Goal: Contribute content

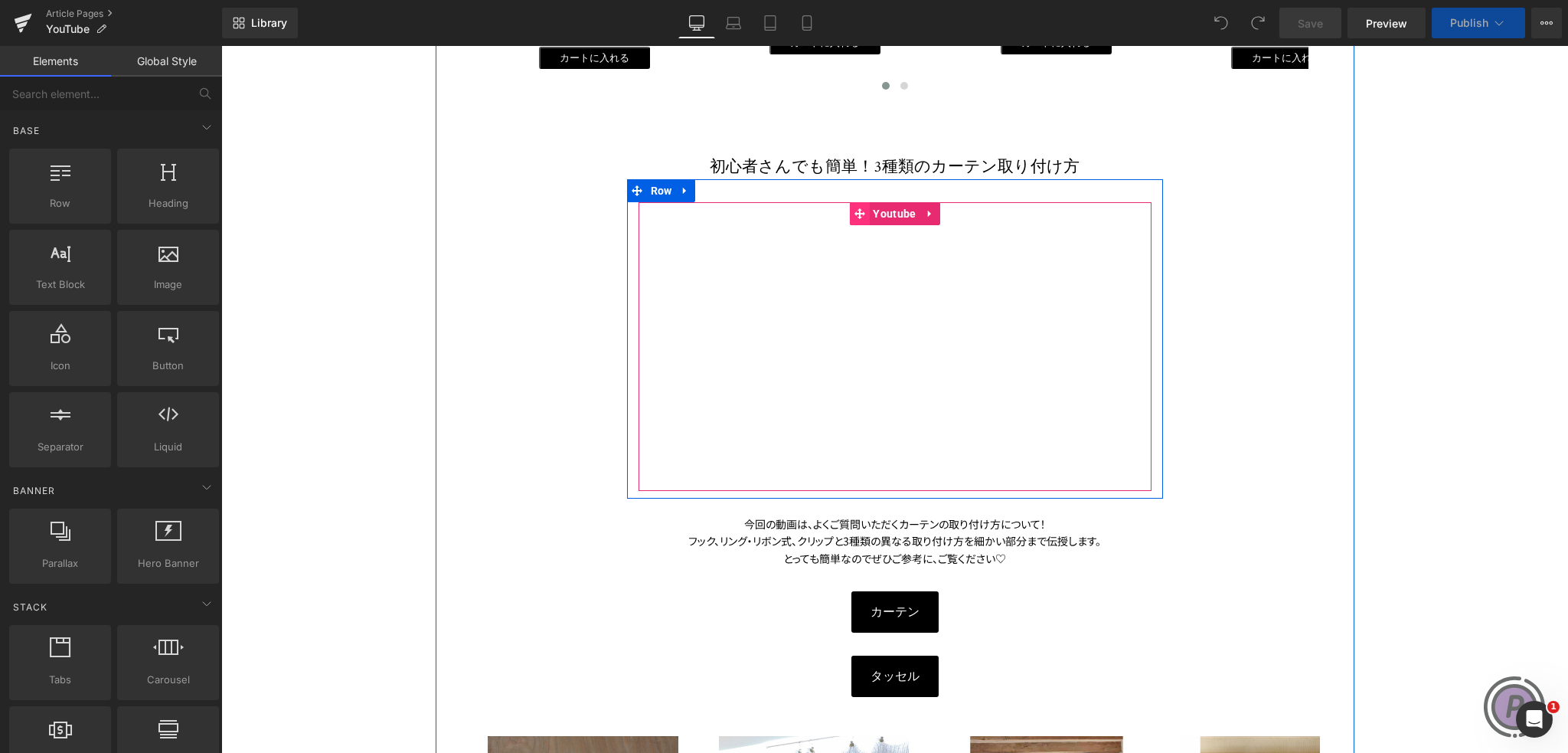
click at [855, 205] on span at bounding box center [859, 213] width 20 height 23
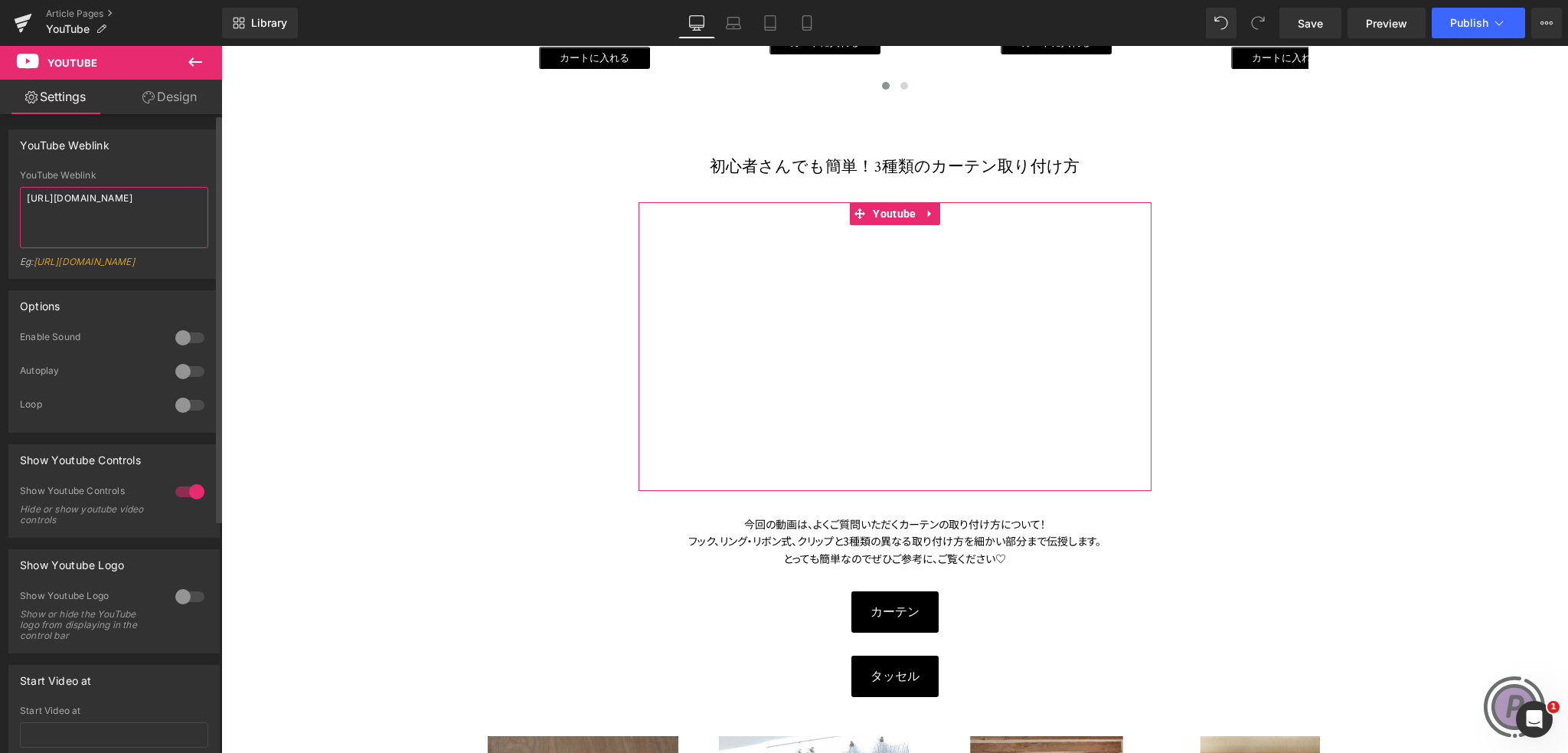
drag, startPoint x: 174, startPoint y: 196, endPoint x: 0, endPoint y: 207, distance: 174.3
click at [0, 207] on div "YouTube Weblink YouTube Weblink [URL][DOMAIN_NAME] Eg: [URL][DOMAIN_NAME]" at bounding box center [114, 198] width 229 height 161
paste textarea "_Z9S2zdAJt"
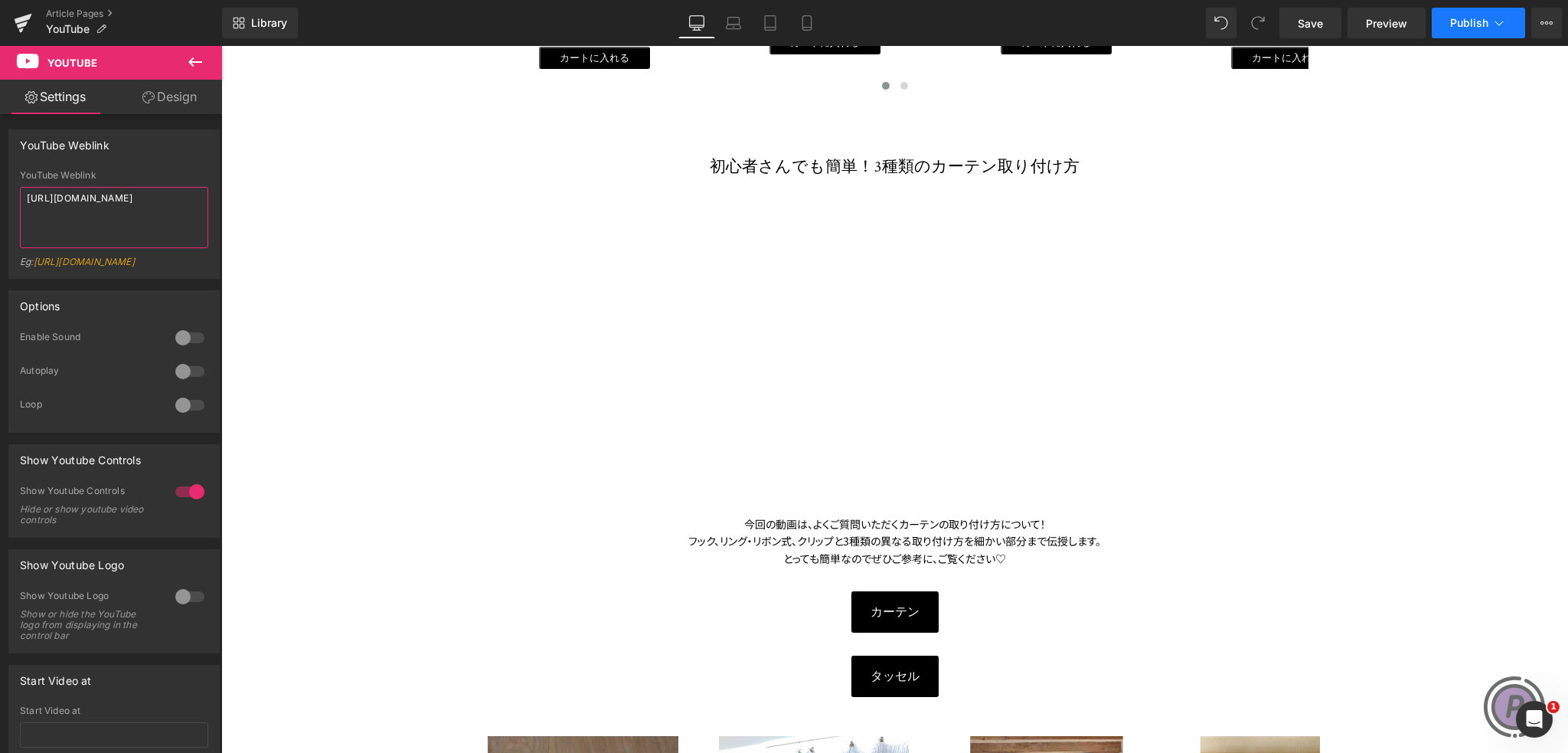
type textarea "[URL][DOMAIN_NAME]"
click at [1477, 22] on span "Publish" at bounding box center [1469, 22] width 38 height 12
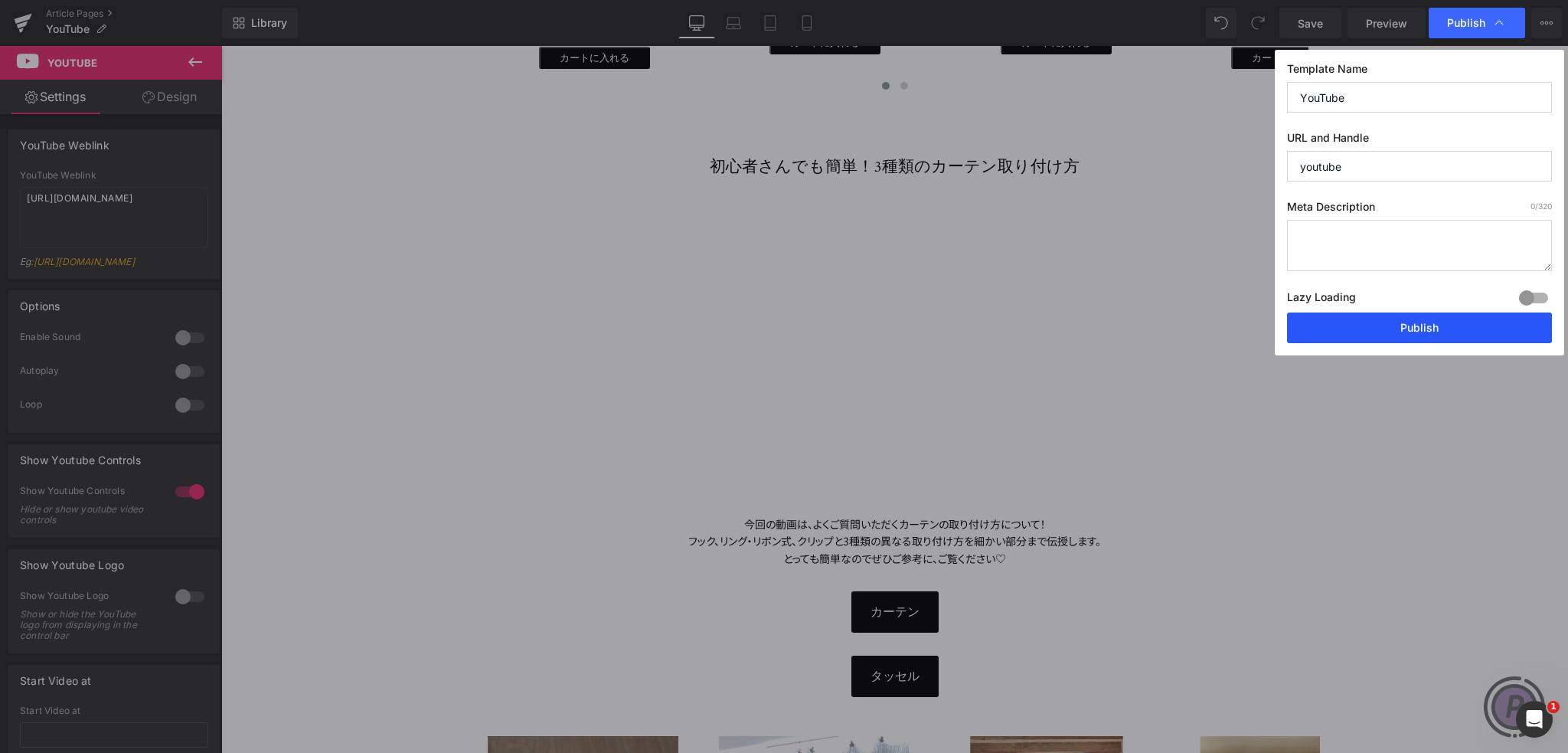
drag, startPoint x: 1393, startPoint y: 328, endPoint x: 1044, endPoint y: 48, distance: 447.4
click at [1393, 328] on button "Publish" at bounding box center [1420, 328] width 265 height 31
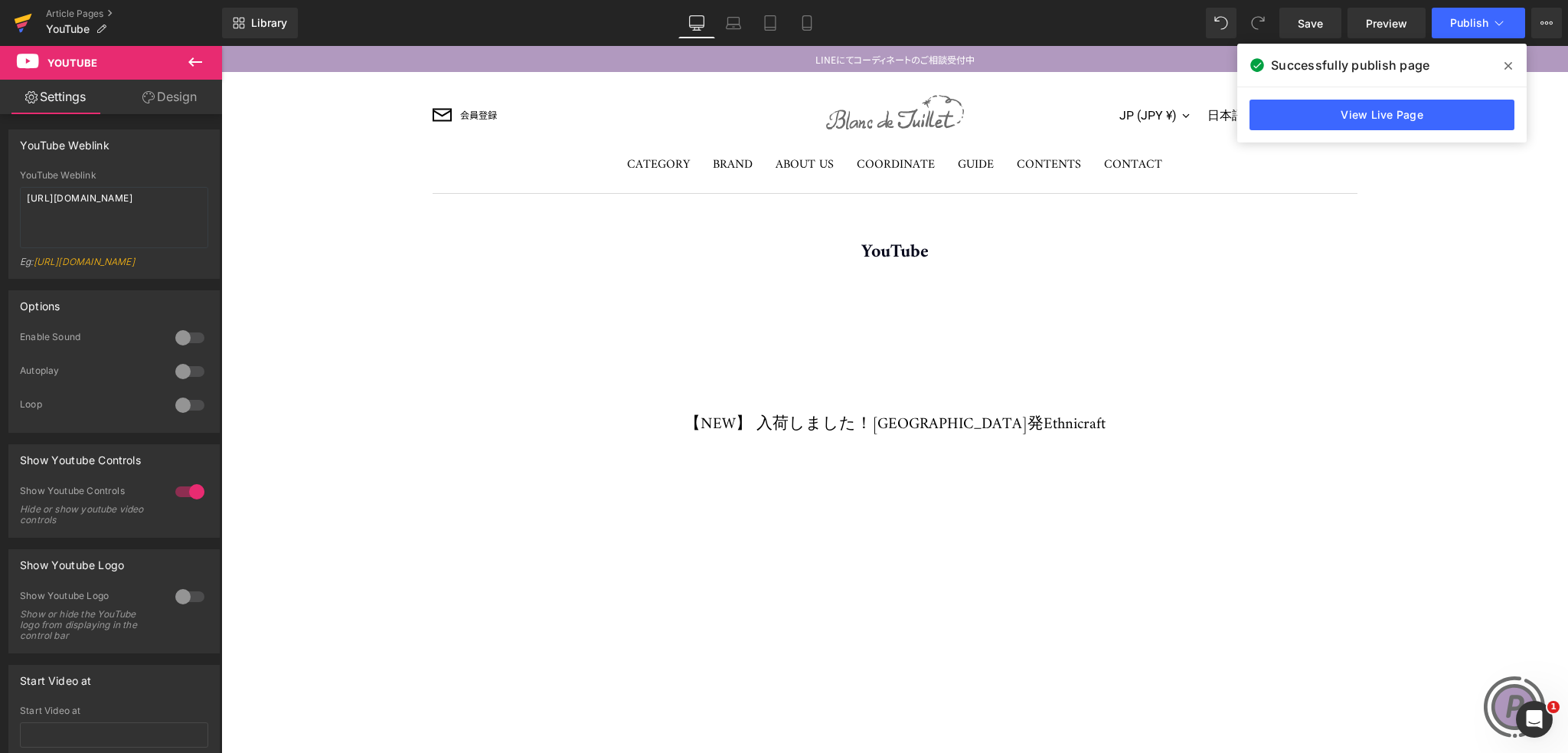
click at [21, 21] on icon at bounding box center [23, 18] width 17 height 10
